Goal: Task Accomplishment & Management: Manage account settings

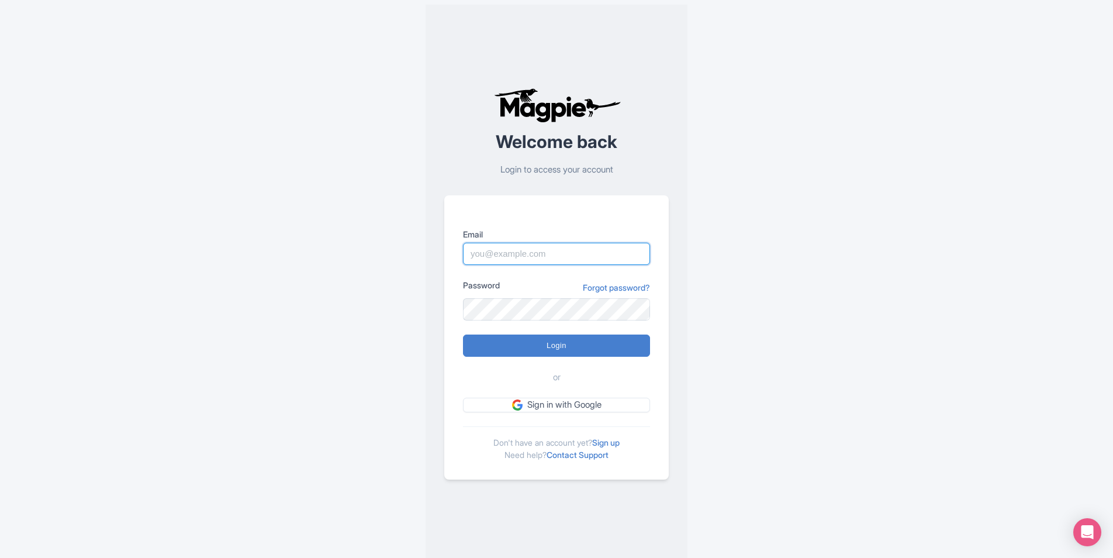
type input "[EMAIL_ADDRESS][DOMAIN_NAME]"
drag, startPoint x: 0, startPoint y: 0, endPoint x: 564, endPoint y: 351, distance: 664.7
click at [564, 351] on input "Login" at bounding box center [556, 345] width 187 height 22
type input "Logging in..."
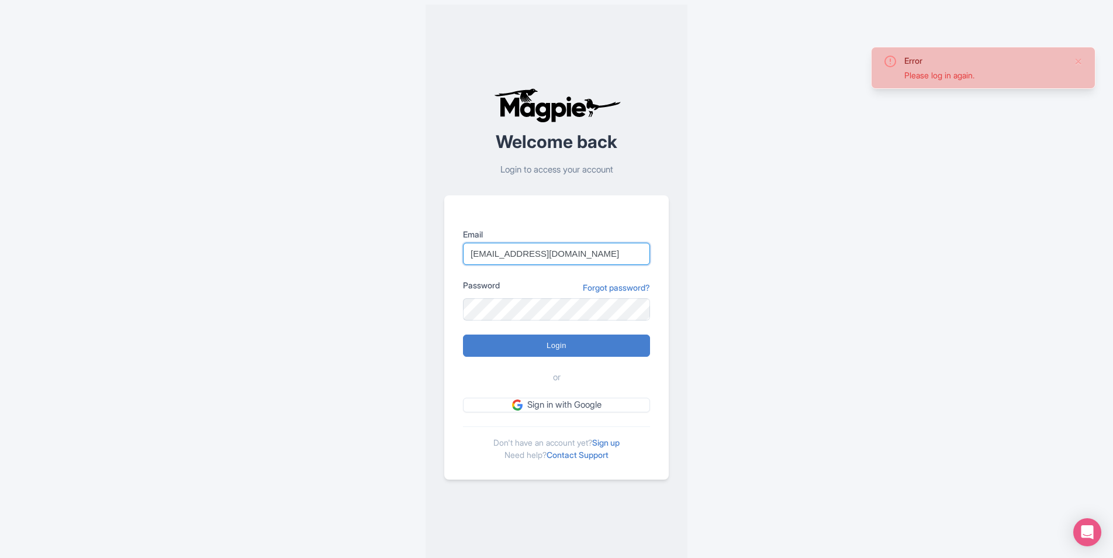
type input "tevin@aquilacollection.com"
click at [592, 342] on input "Login" at bounding box center [556, 345] width 187 height 22
type input "Logging in..."
click at [588, 254] on input "[EMAIL_ADDRESS][DOMAIN_NAME]" at bounding box center [556, 254] width 187 height 22
type input "[EMAIL_ADDRESS][DOMAIN_NAME]"
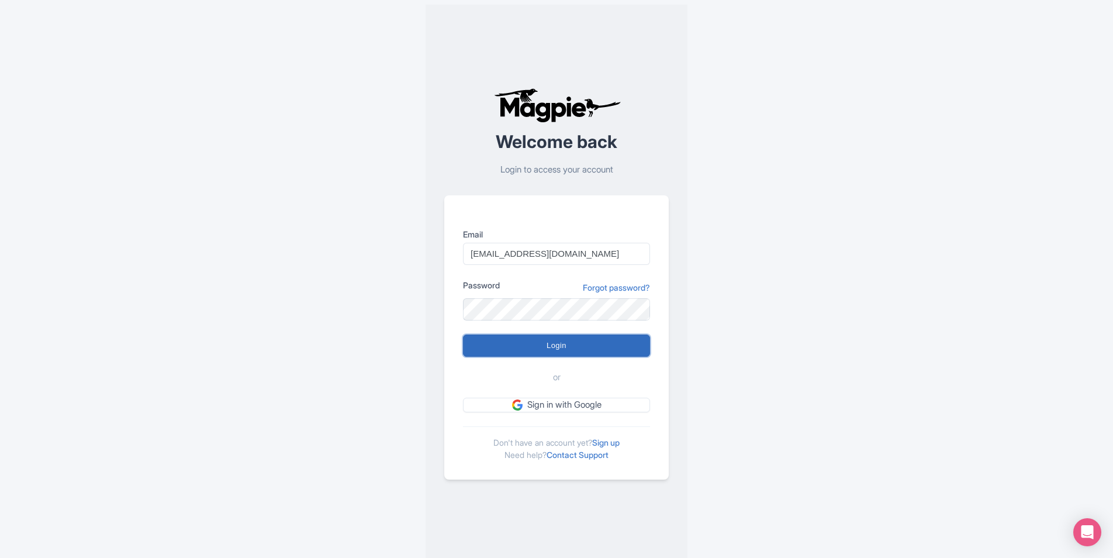
click at [585, 345] on input "Login" at bounding box center [556, 345] width 187 height 22
type input "Logging in..."
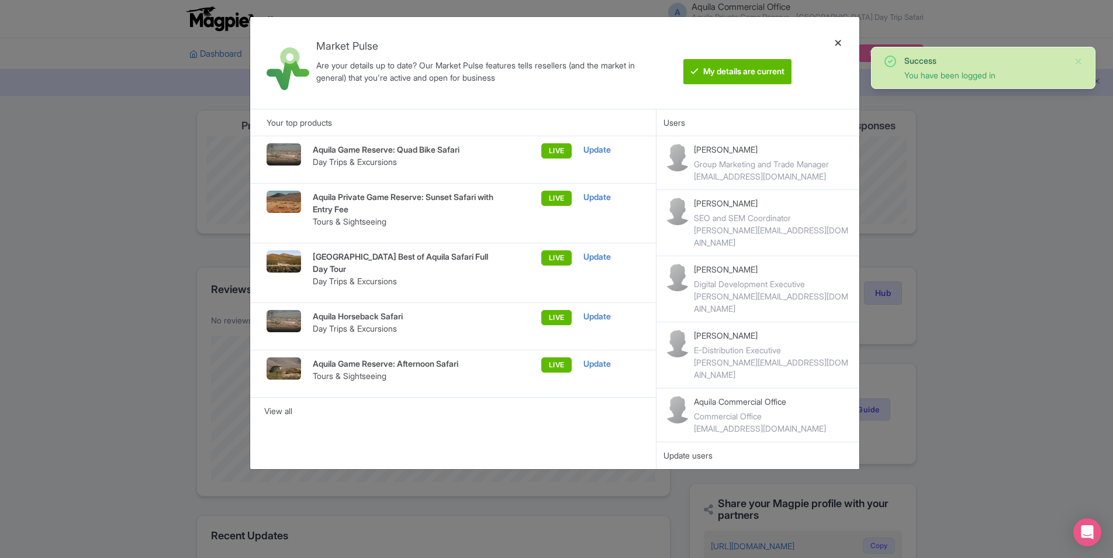
click at [838, 48] on div at bounding box center [838, 62] width 28 height 73
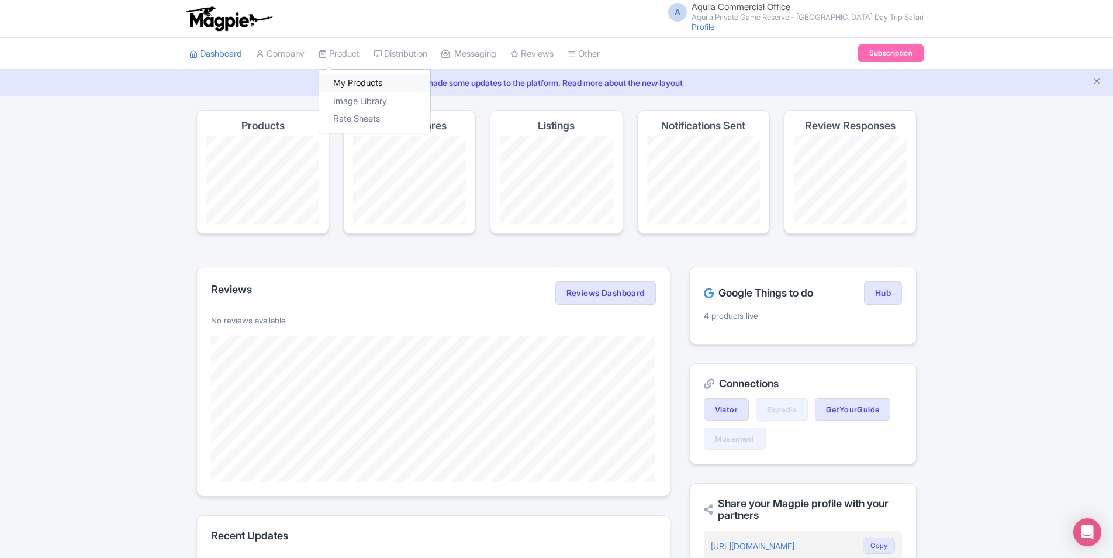
click at [360, 84] on link "My Products" at bounding box center [374, 83] width 111 height 18
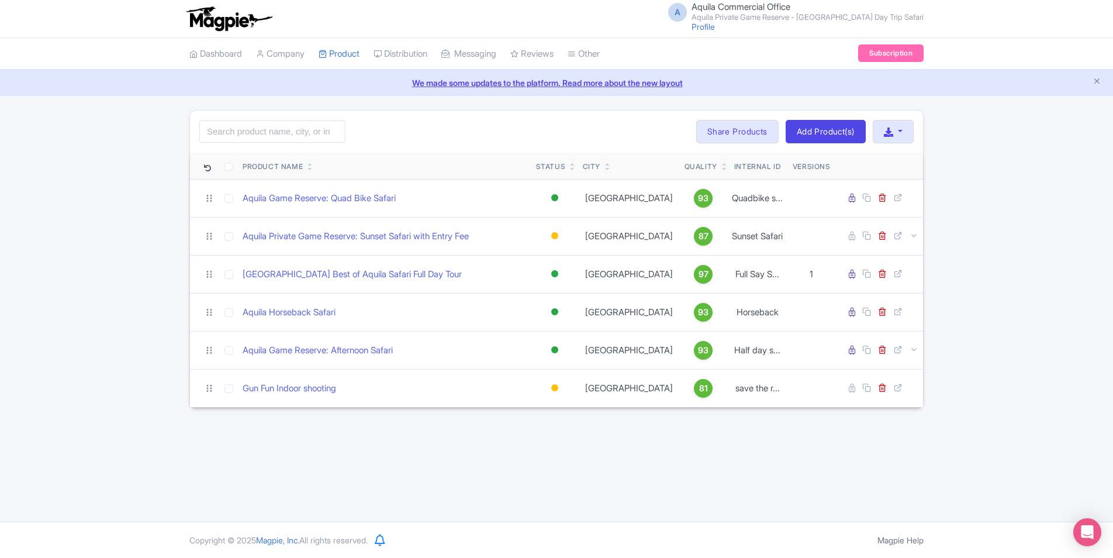
click at [1044, 156] on div "Search Bulk Actions [GEOGRAPHIC_DATA] Add to Collection Share Products Add to C…" at bounding box center [556, 259] width 1113 height 298
click at [1101, 82] on icon "Close announcement" at bounding box center [1097, 81] width 9 height 9
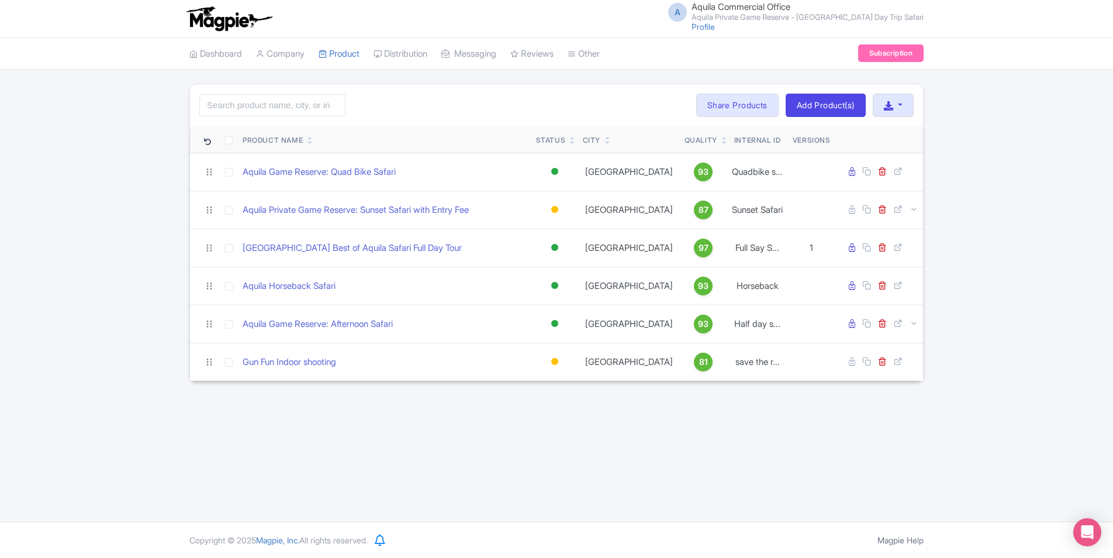
click at [828, 122] on div "Search Bulk Actions Delete Add to Collection Share Products Add to Collection C…" at bounding box center [556, 105] width 733 height 42
click at [832, 107] on link "Add Product(s)" at bounding box center [826, 105] width 80 height 23
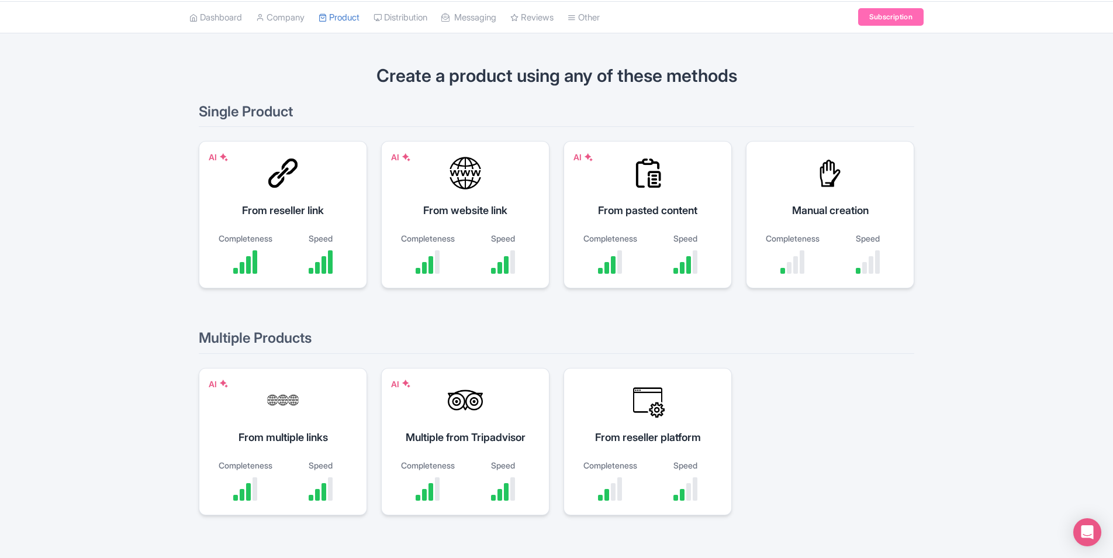
scroll to position [77, 0]
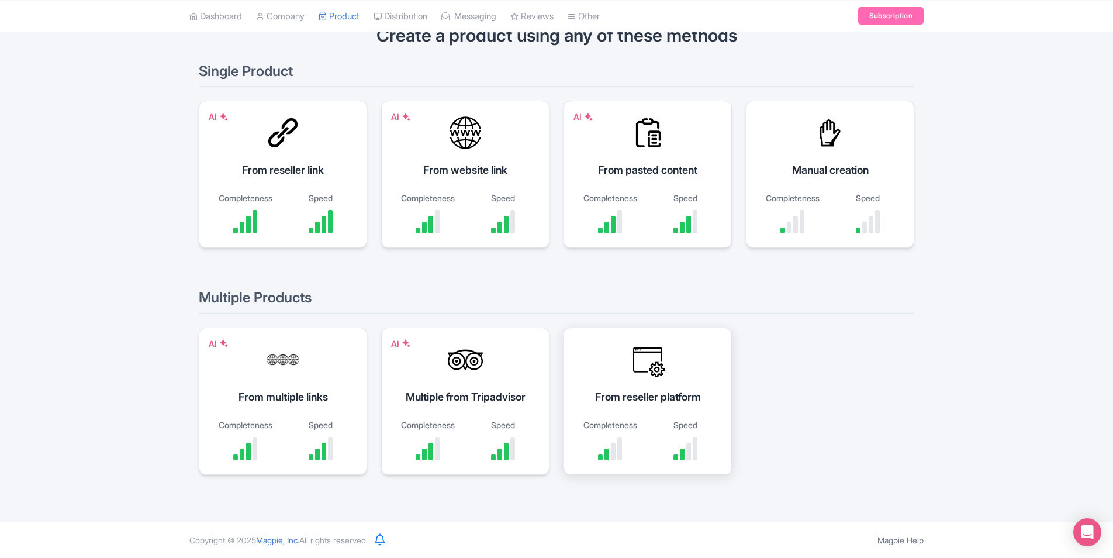
click at [658, 394] on div "From reseller platform" at bounding box center [647, 397] width 139 height 16
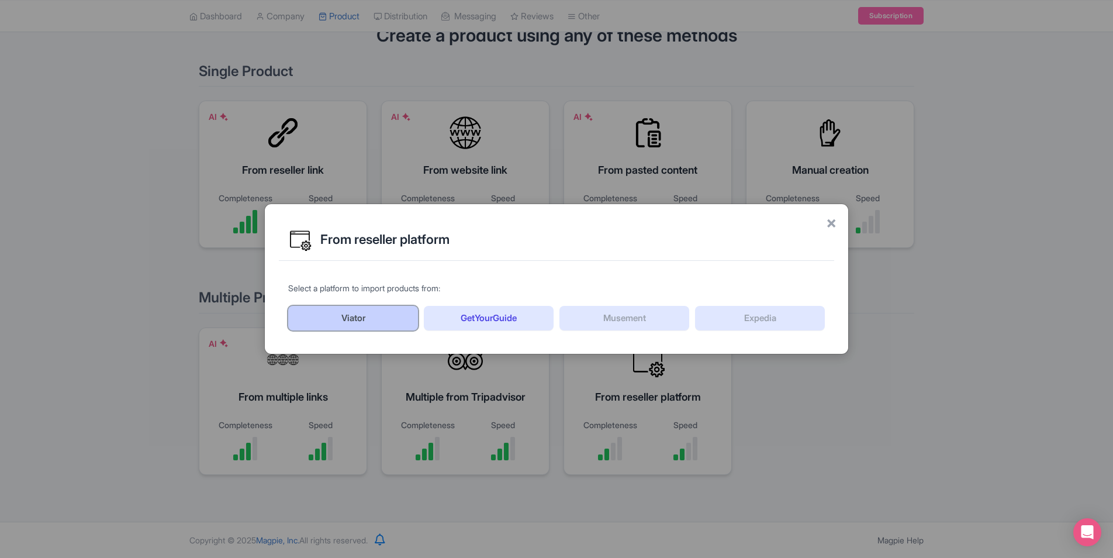
click at [354, 319] on link "Viator" at bounding box center [353, 318] width 130 height 25
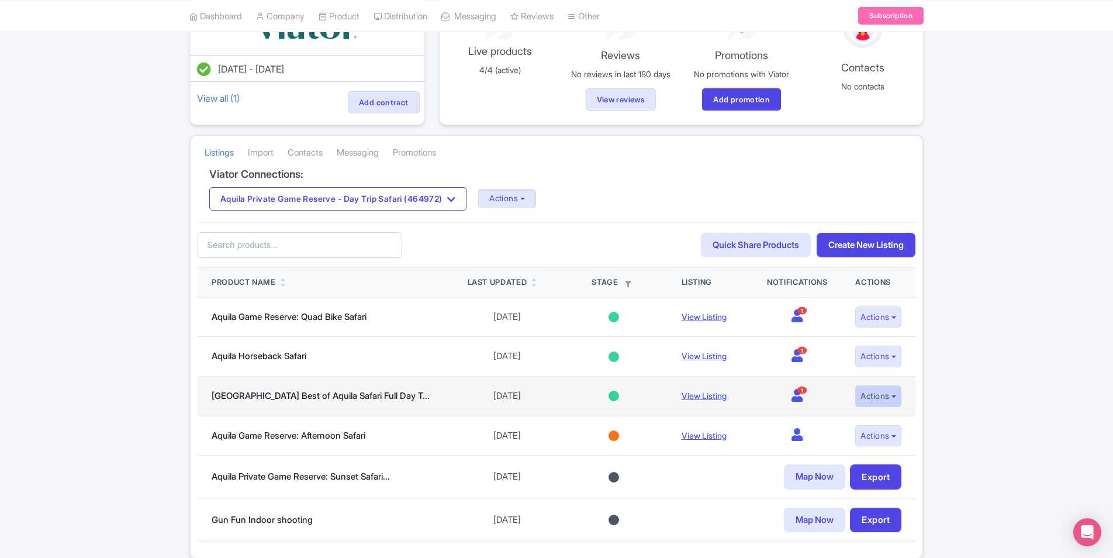
scroll to position [141, 0]
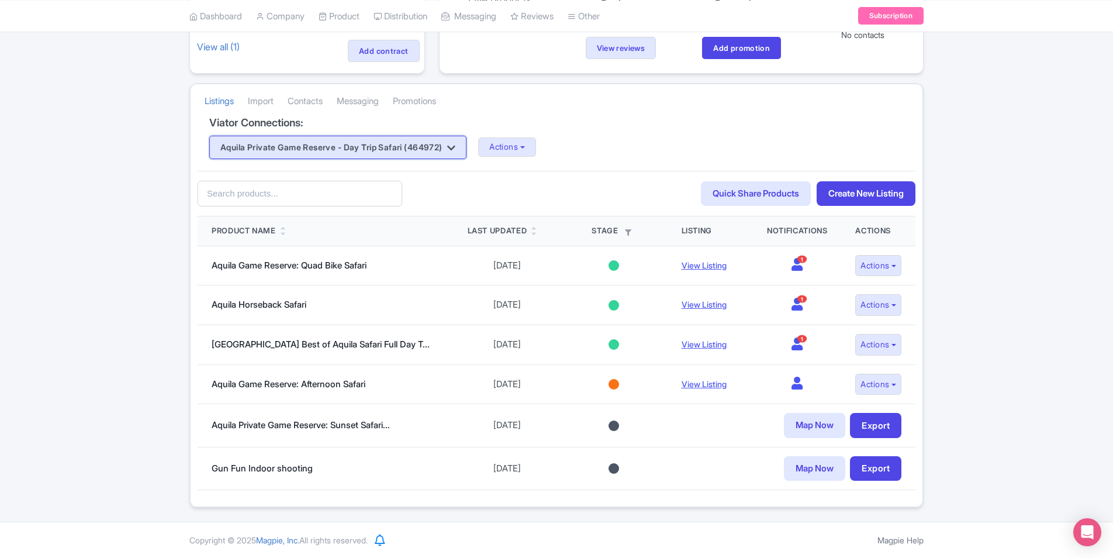
click at [467, 151] on button "Aquila Private Game Reserve - Day Trip Safari (464972)" at bounding box center [337, 147] width 257 height 23
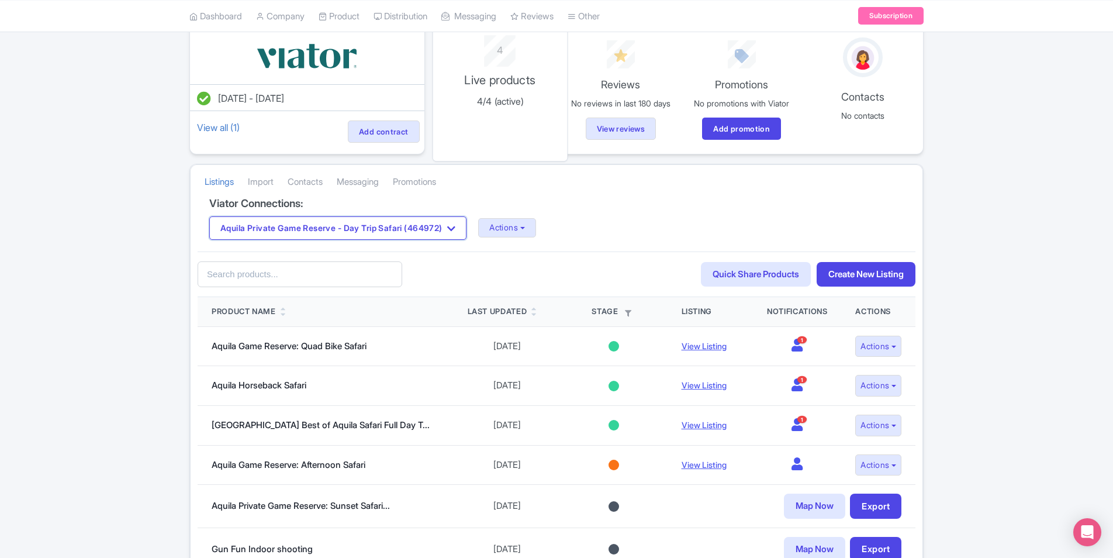
scroll to position [0, 0]
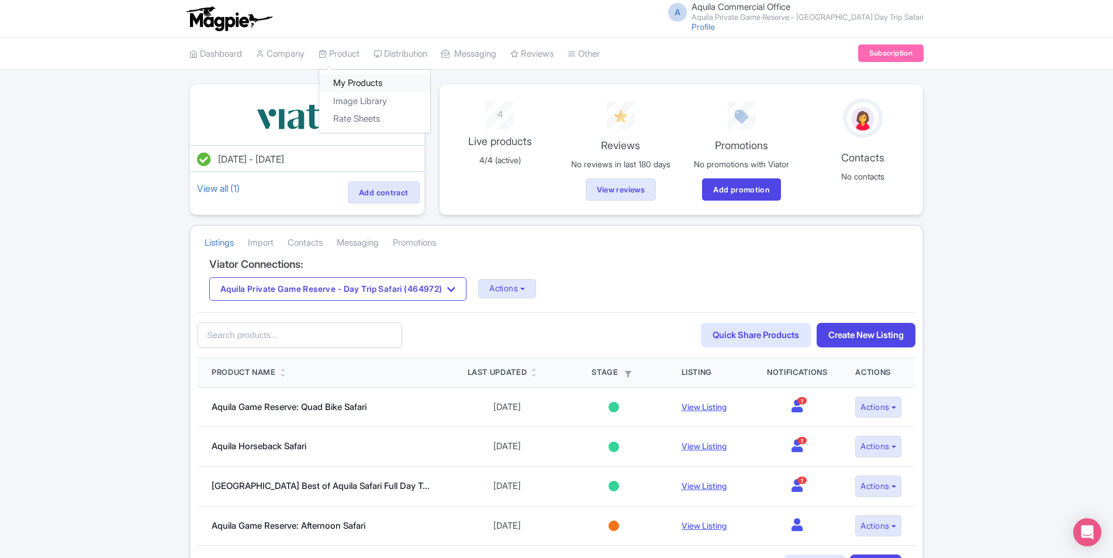
click at [359, 82] on link "My Products" at bounding box center [374, 83] width 111 height 18
